Goal: Find specific page/section: Find specific page/section

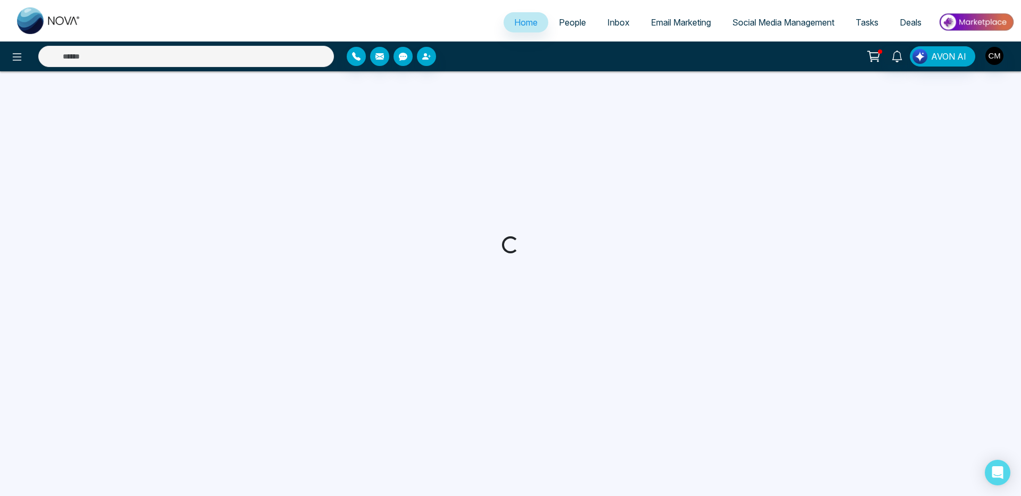
select select "*"
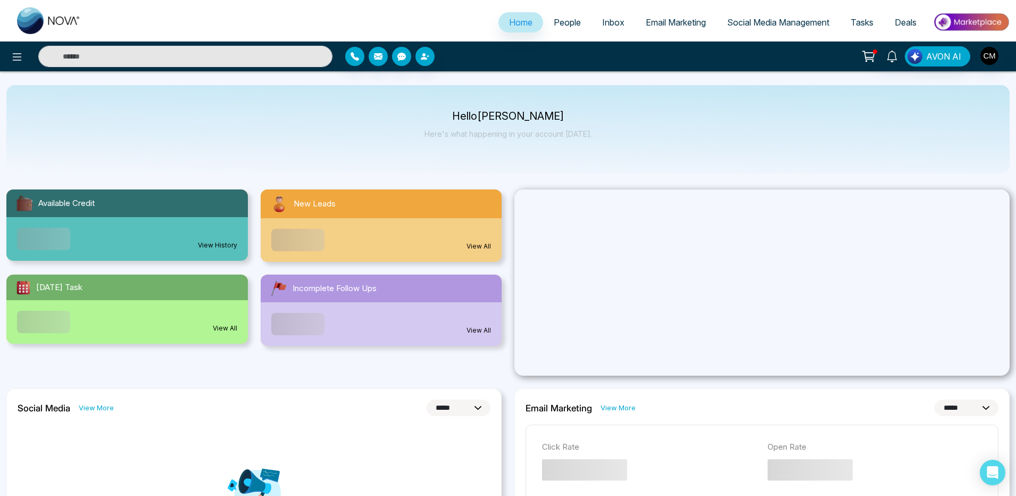
click at [646, 26] on span "Email Marketing" at bounding box center [676, 22] width 60 height 11
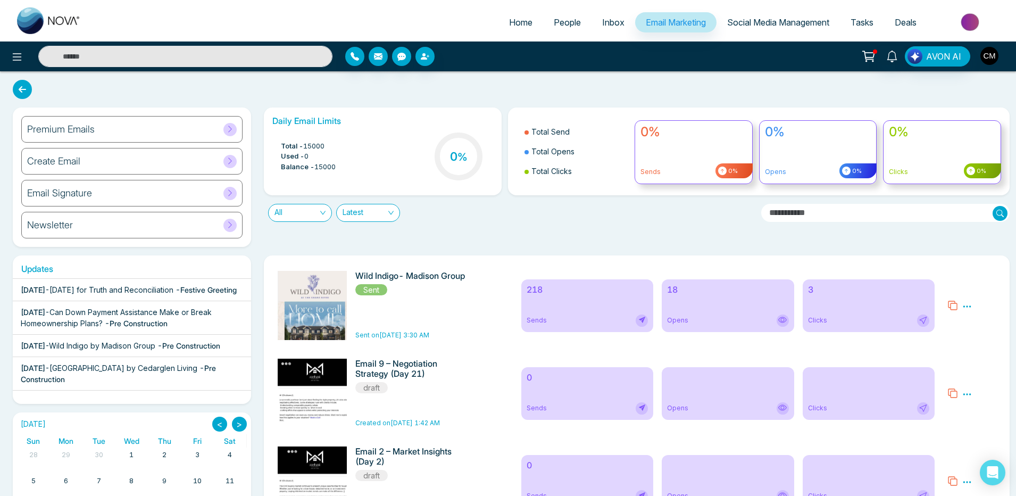
click at [985, 57] on img "button" at bounding box center [989, 56] width 18 height 18
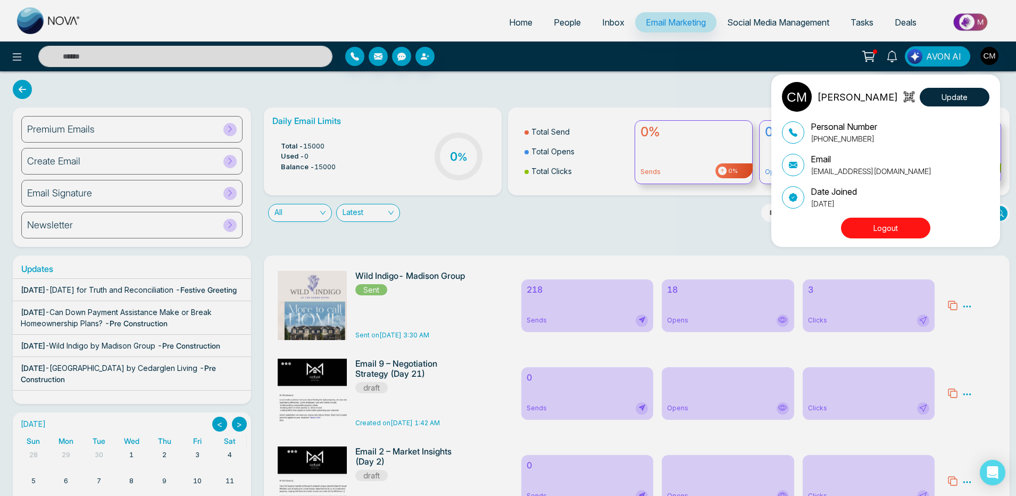
click at [894, 226] on button "Logout" at bounding box center [885, 227] width 89 height 21
